Goal: Information Seeking & Learning: Learn about a topic

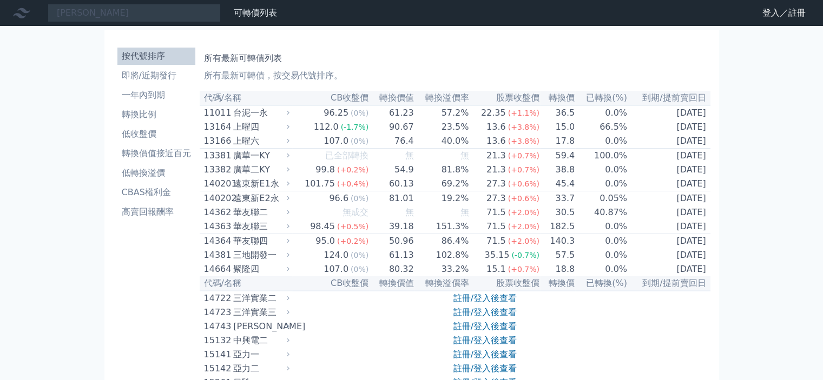
type input "牧德"
drag, startPoint x: 152, startPoint y: 11, endPoint x: 0, endPoint y: 1, distance: 151.9
click at [0, 1] on nav "牧德 可轉債列表 財務數據 可轉債列表 財務數據 登入／註冊 登入／註冊" at bounding box center [411, 13] width 823 height 26
click at [182, 19] on input at bounding box center [134, 13] width 173 height 18
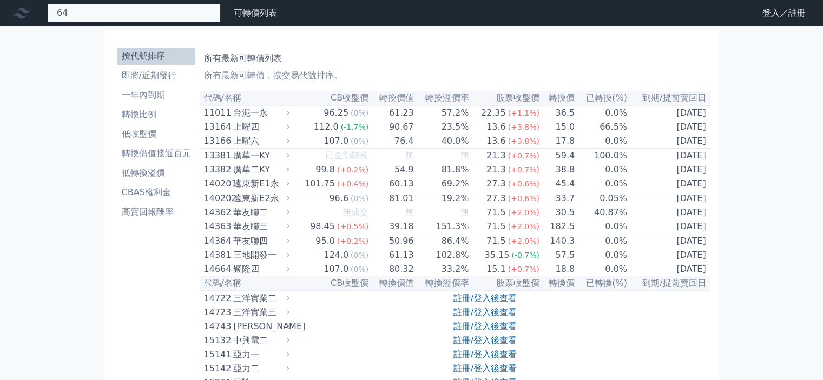
type input "6"
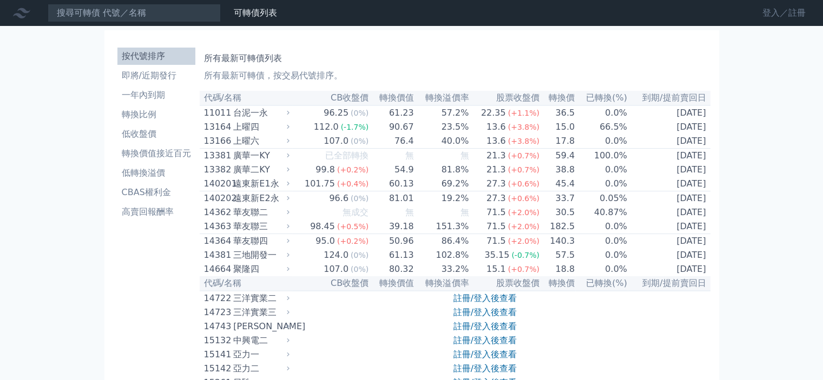
click at [775, 14] on link "登入／註冊" at bounding box center [784, 12] width 61 height 17
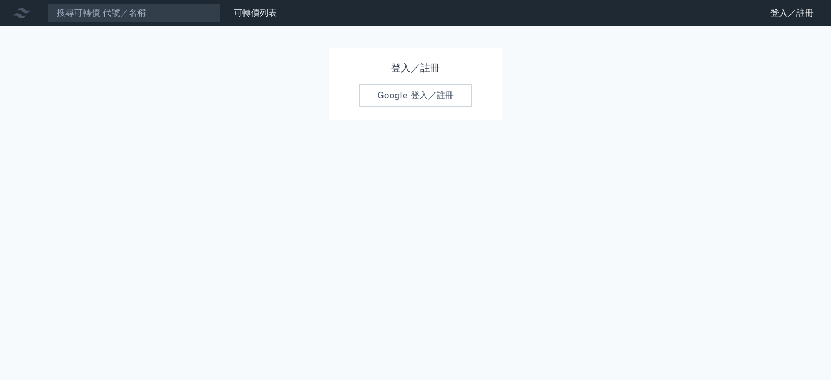
click at [374, 101] on link "Google 登入／註冊" at bounding box center [415, 95] width 113 height 23
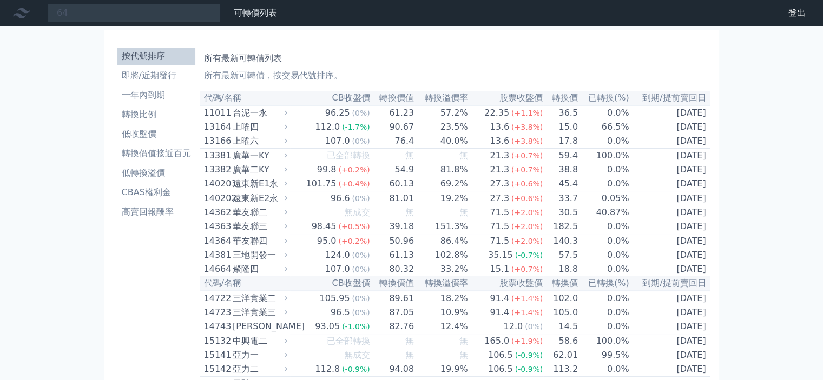
type input "6"
type input "1"
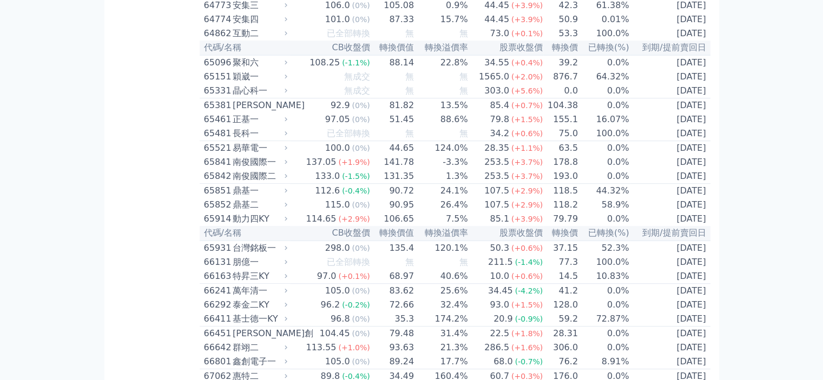
scroll to position [4645, 0]
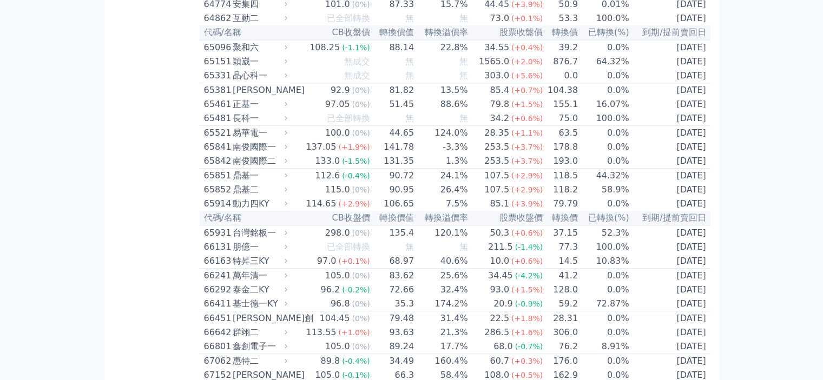
scroll to position [4753, 0]
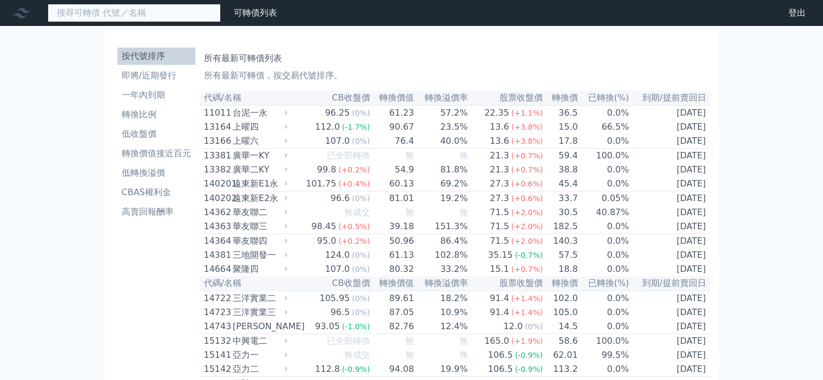
click at [171, 12] on input at bounding box center [134, 13] width 173 height 18
type input "6"
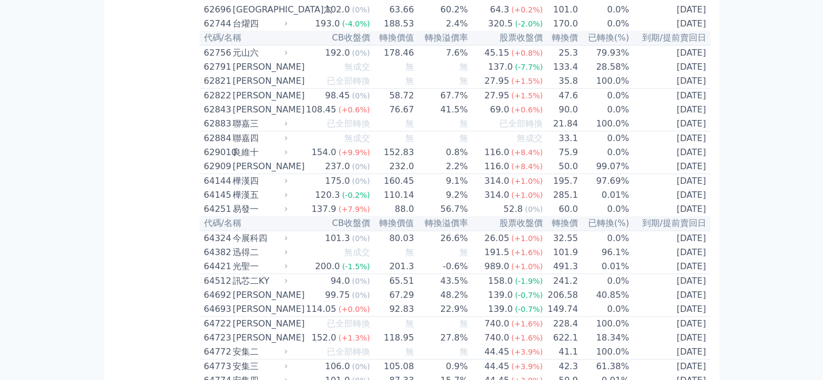
scroll to position [4655, 0]
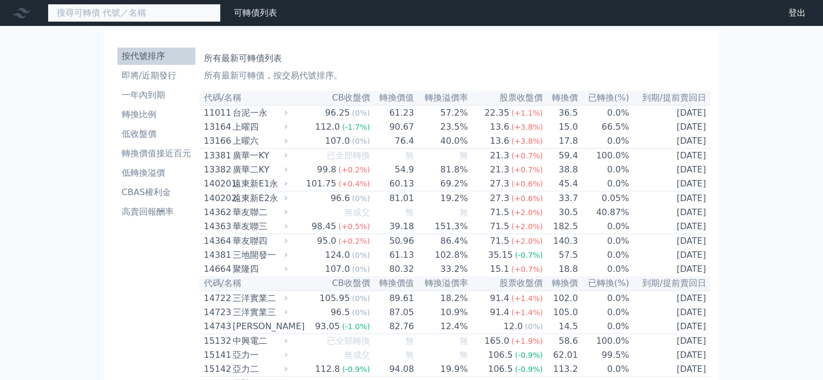
click at [124, 17] on input at bounding box center [134, 13] width 173 height 18
type input "6"
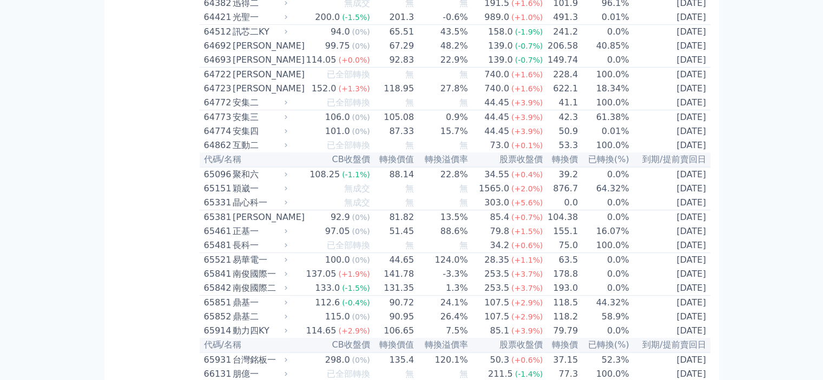
scroll to position [4655, 0]
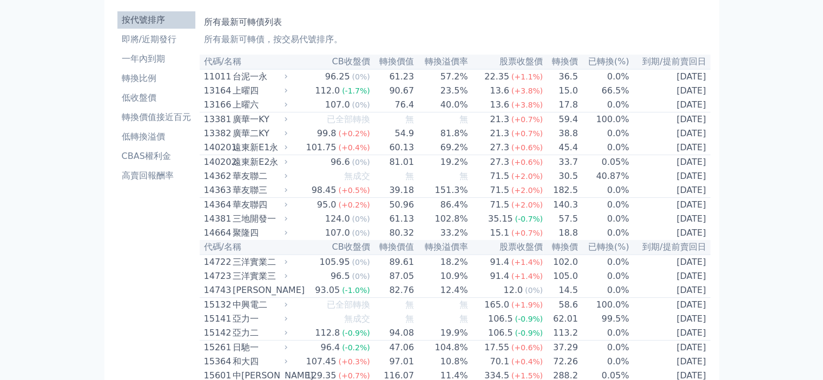
scroll to position [0, 0]
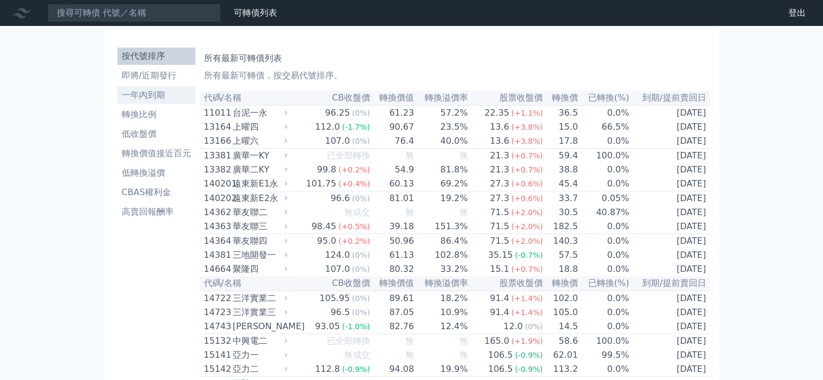
click at [159, 89] on li "一年內到期" at bounding box center [156, 95] width 78 height 13
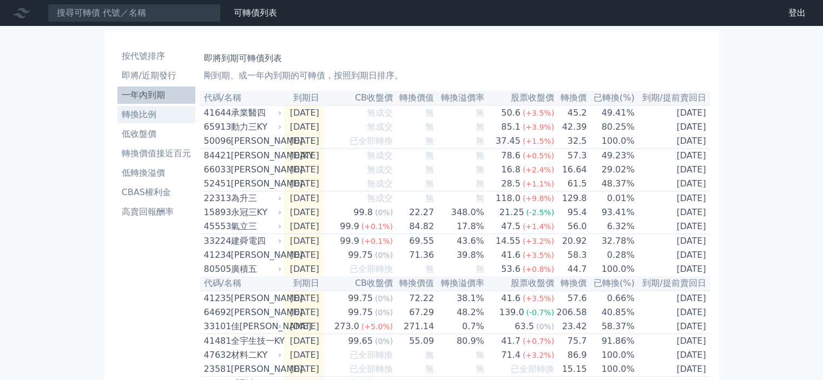
click at [142, 111] on li "轉換比例" at bounding box center [156, 114] width 78 height 13
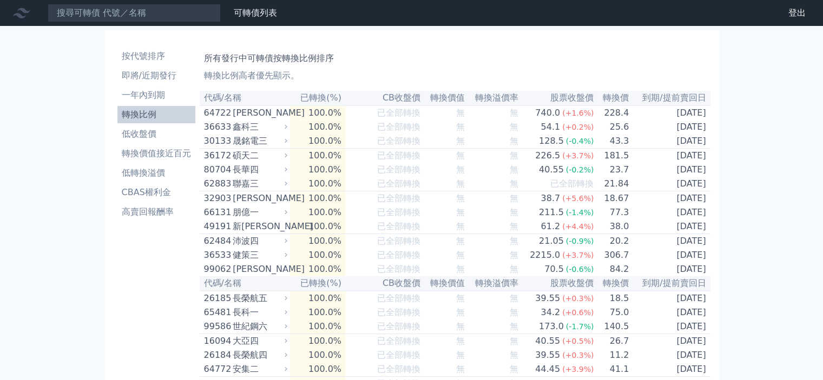
click at [294, 116] on td "100.0%" at bounding box center [318, 113] width 56 height 15
click at [290, 115] on icon at bounding box center [286, 112] width 7 height 7
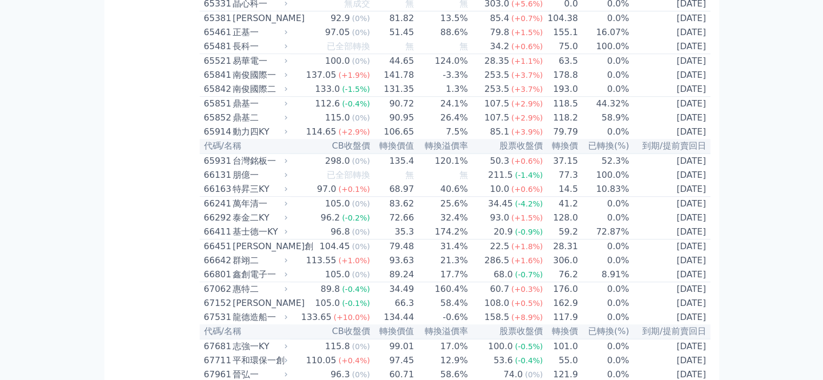
scroll to position [4763, 0]
